Goal: Task Accomplishment & Management: Use online tool/utility

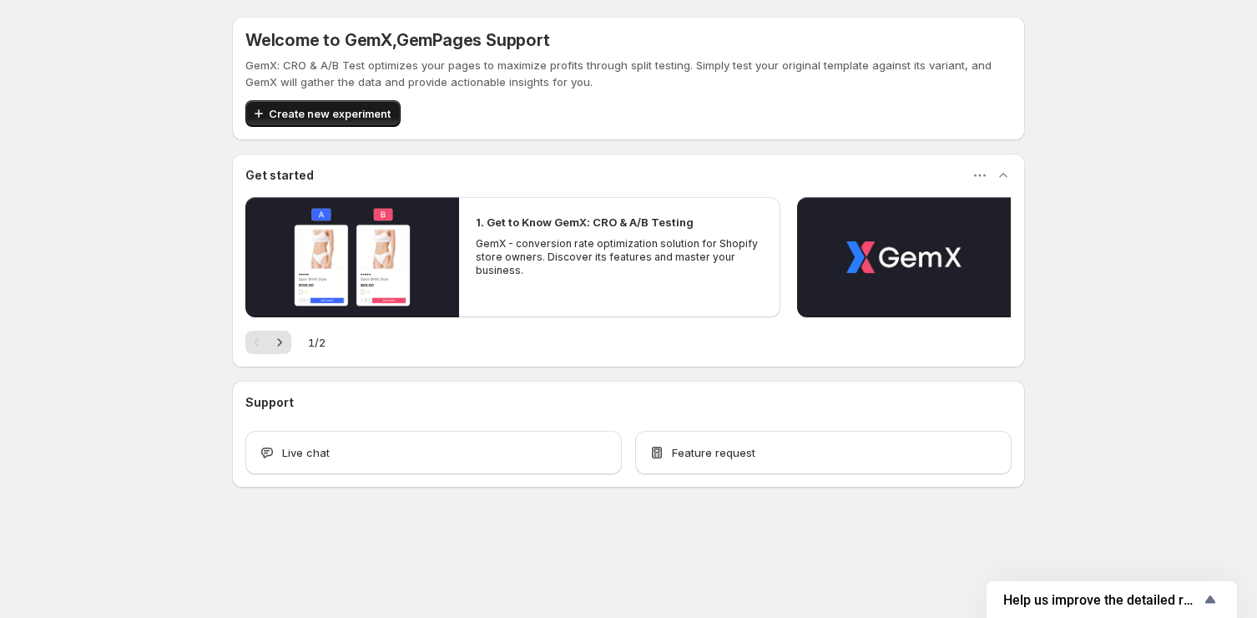
click at [345, 120] on span "Create new experiment" at bounding box center [330, 113] width 122 height 17
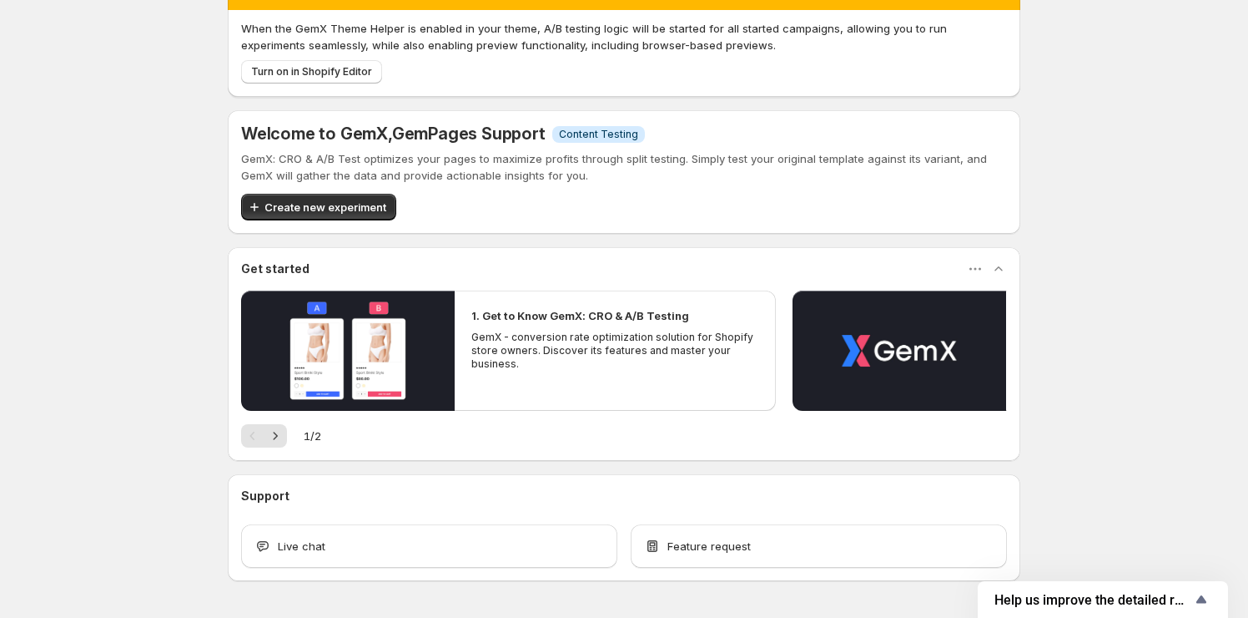
scroll to position [97, 0]
